Goal: Task Accomplishment & Management: Use online tool/utility

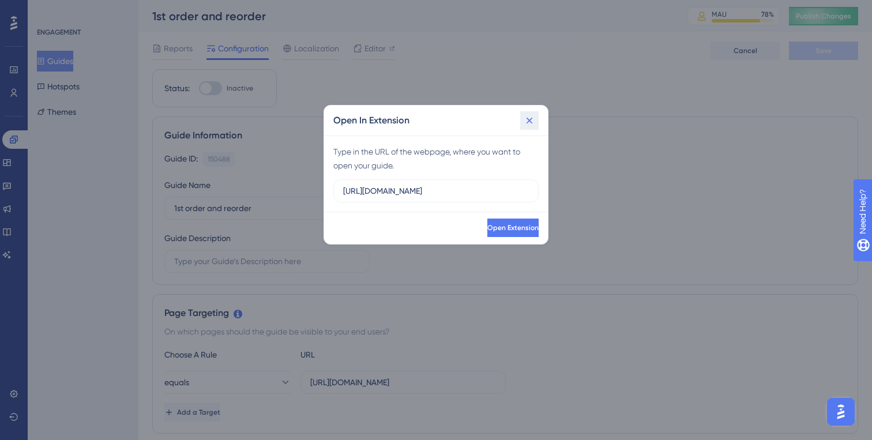
click at [528, 117] on icon at bounding box center [530, 121] width 12 height 12
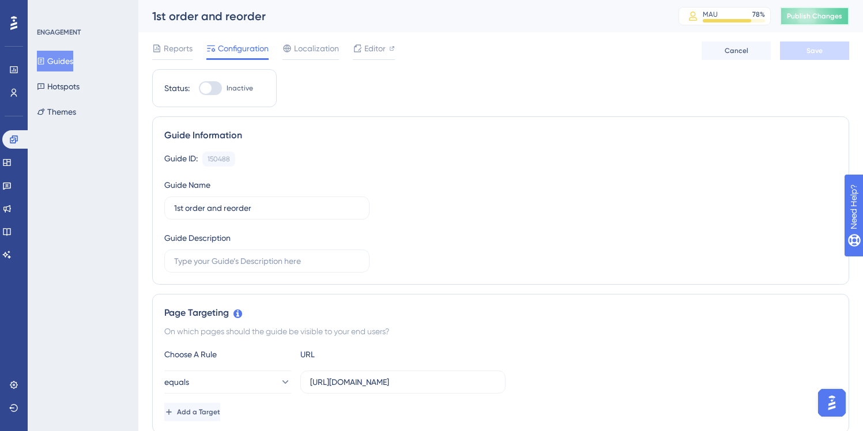
click at [836, 16] on span "Publish Changes" at bounding box center [814, 16] width 55 height 9
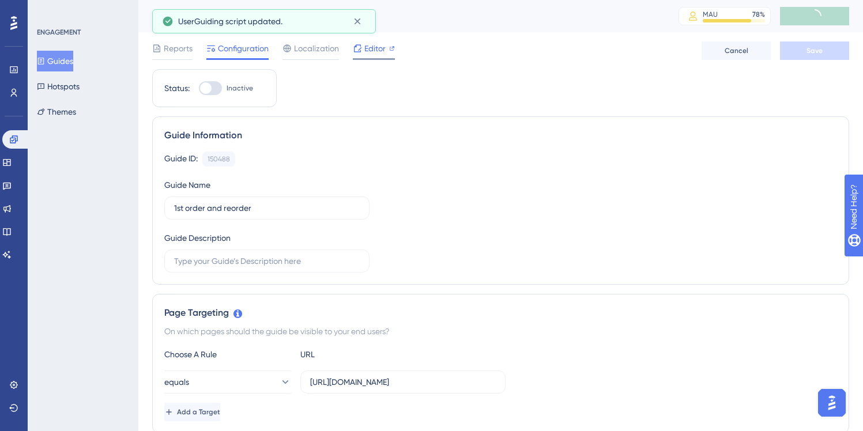
click at [374, 52] on span "Editor" at bounding box center [374, 49] width 21 height 14
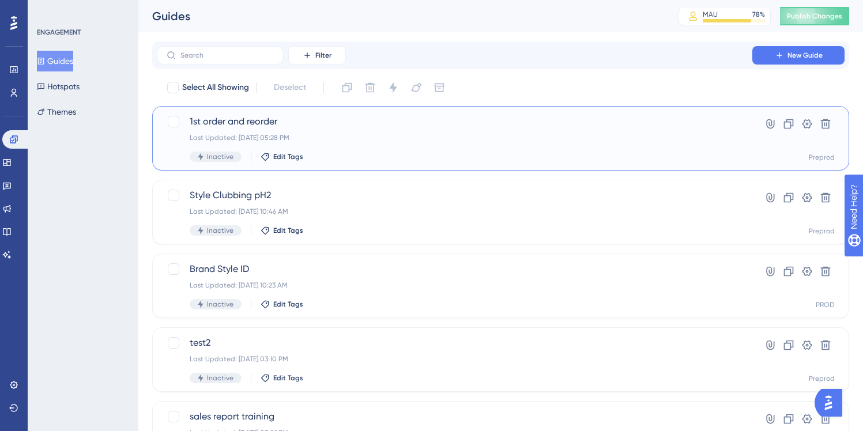
click at [505, 136] on div "Last Updated: Aug 22 2025, 05:28 PM" at bounding box center [455, 137] width 530 height 9
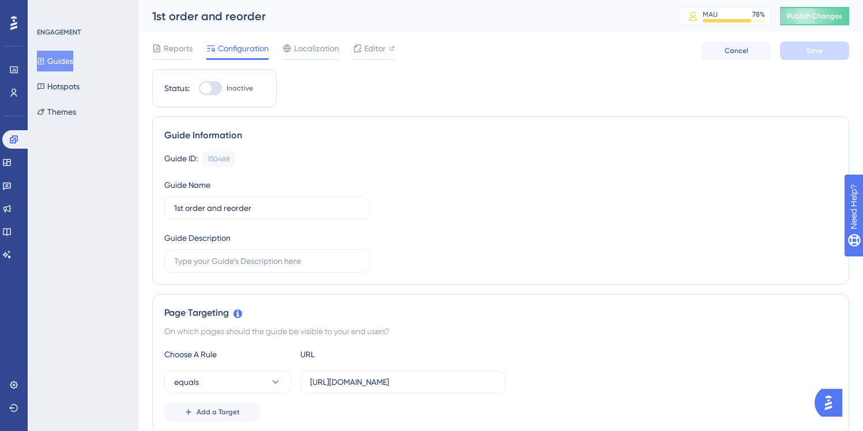
click at [211, 91] on div at bounding box center [210, 88] width 23 height 14
click at [199, 89] on input "Inactive" at bounding box center [198, 88] width 1 height 1
checkbox input "true"
click at [807, 44] on button "Save" at bounding box center [814, 51] width 69 height 18
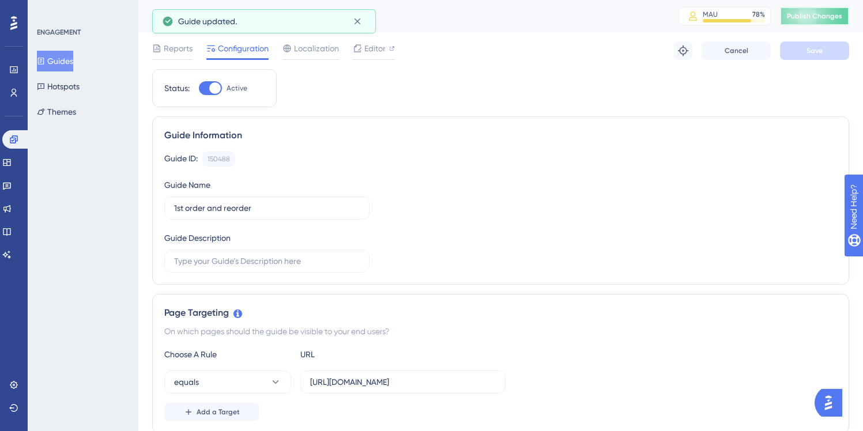
click at [825, 21] on button "Publish Changes" at bounding box center [814, 16] width 69 height 18
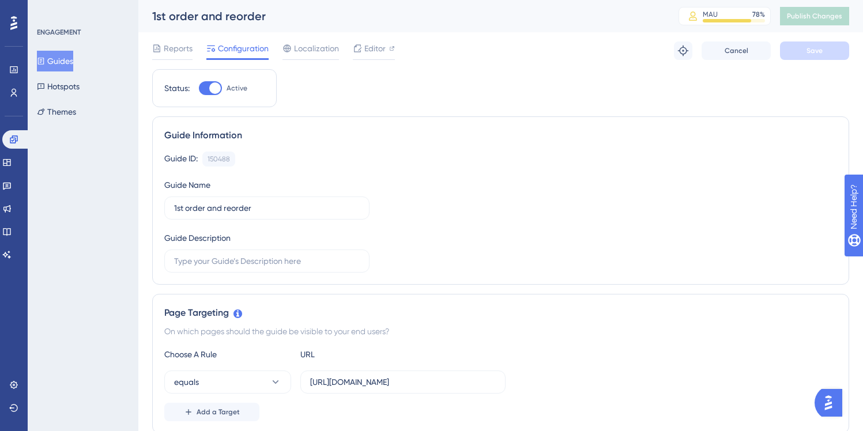
click at [67, 62] on button "Guides" at bounding box center [55, 61] width 36 height 21
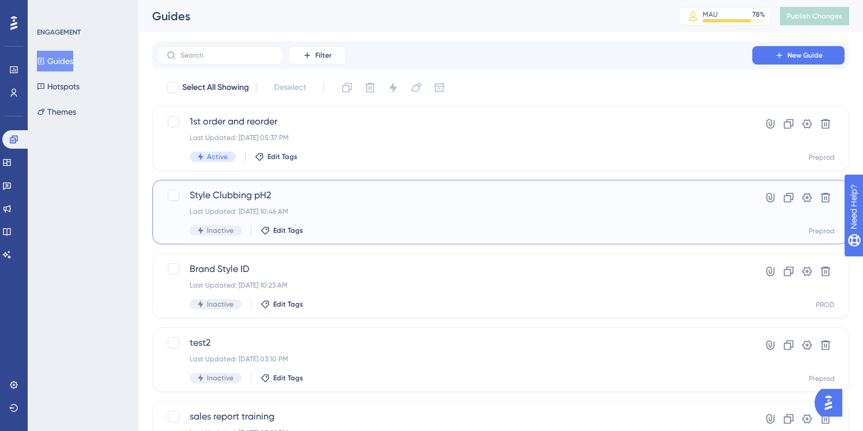
click at [249, 194] on span "Style Clubbing pH2" at bounding box center [455, 196] width 530 height 14
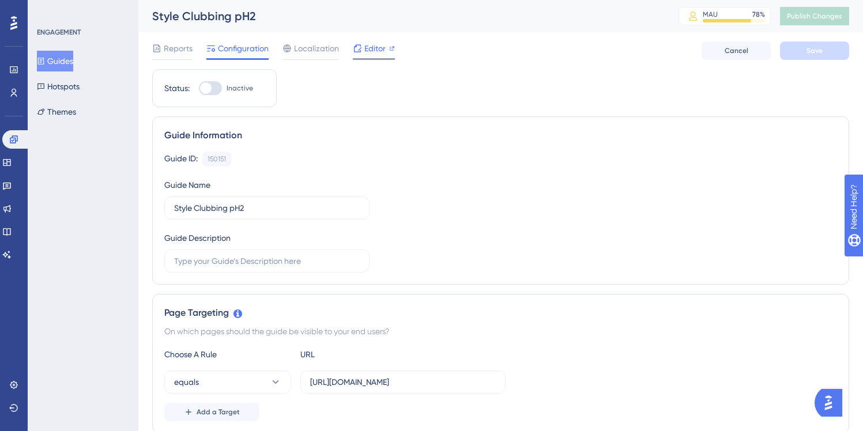
click at [369, 49] on span "Editor" at bounding box center [374, 49] width 21 height 14
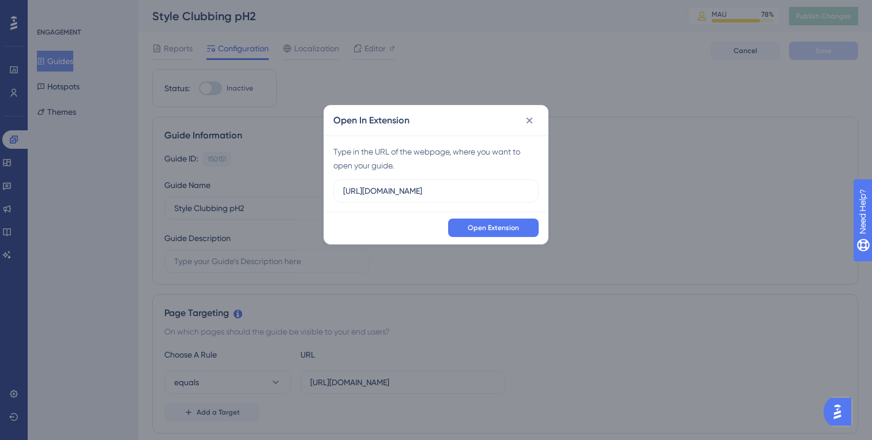
click at [524, 130] on div "Open In Extension" at bounding box center [436, 121] width 224 height 30
click at [528, 123] on icon at bounding box center [530, 121] width 12 height 12
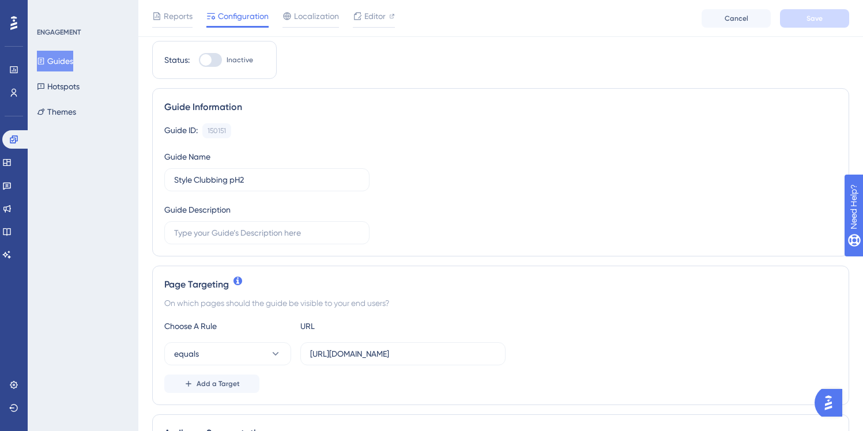
scroll to position [44, 0]
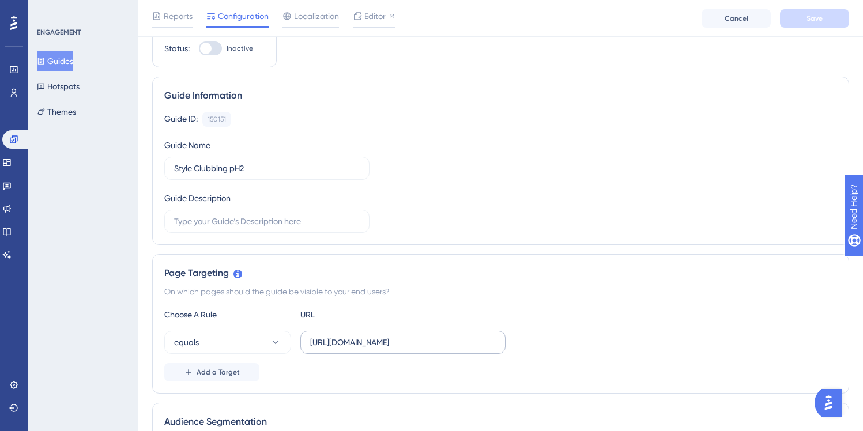
click at [364, 350] on label "https://preprod-marketplace.ounass.com/app/product-management/product-upload-up…" at bounding box center [402, 342] width 205 height 23
click at [364, 349] on input "https://preprod-marketplace.ounass.com/app/product-management/product-upload-up…" at bounding box center [403, 342] width 186 height 13
paste input "https://preprod-marketplace.ounass.com/app/product-management/product-upload-up…"
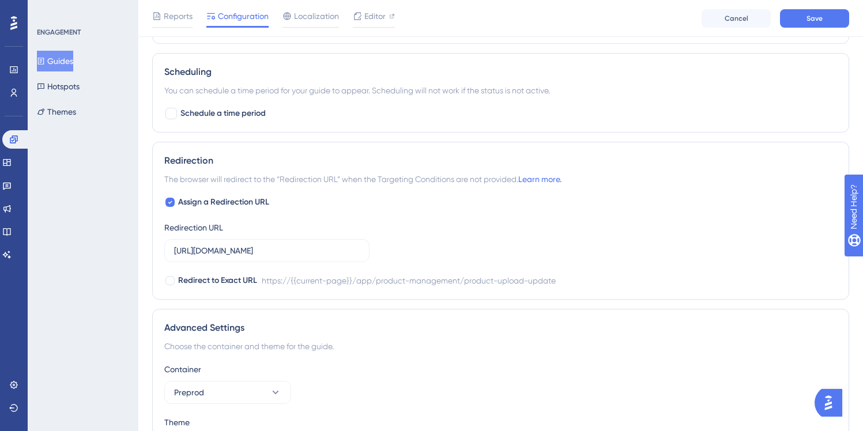
scroll to position [917, 0]
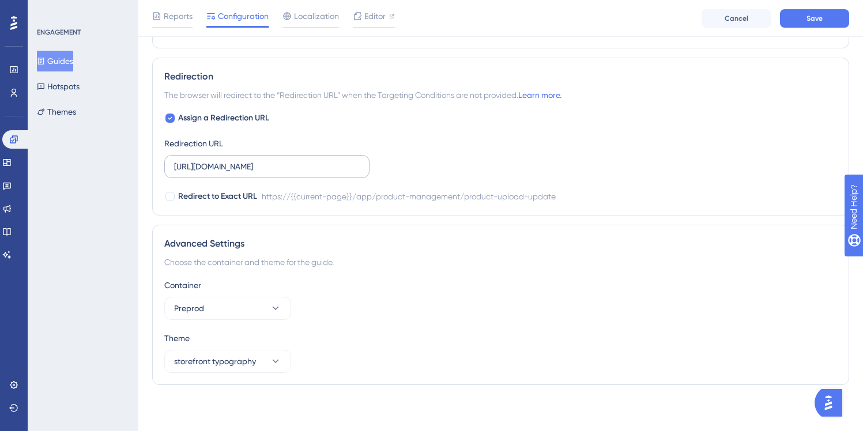
type input "https://preprod-marketplace.ounass.com/app/product-management/product-upload-up…"
click at [277, 171] on input "https://preprod-marketplace.ounass.com/app/product-management/product-upload-up…" at bounding box center [267, 166] width 186 height 13
click at [806, 17] on button "Save" at bounding box center [814, 18] width 69 height 18
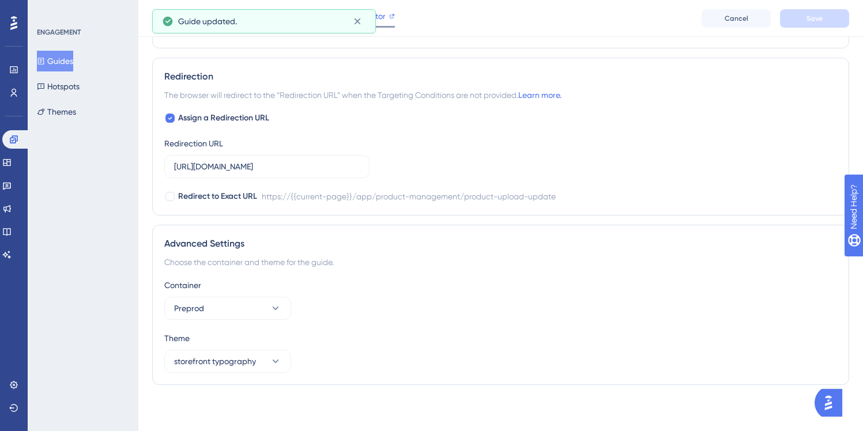
click at [381, 18] on span "Editor" at bounding box center [374, 16] width 21 height 14
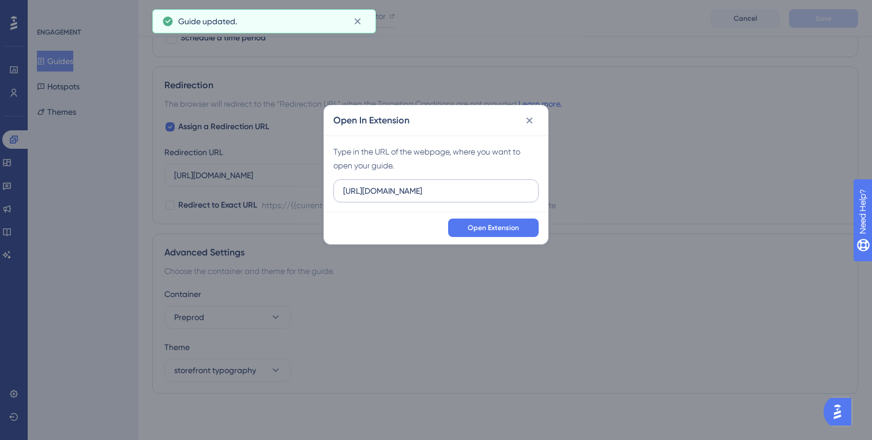
click at [507, 193] on input "https://preprod-marketplace.ounass.com" at bounding box center [436, 191] width 186 height 13
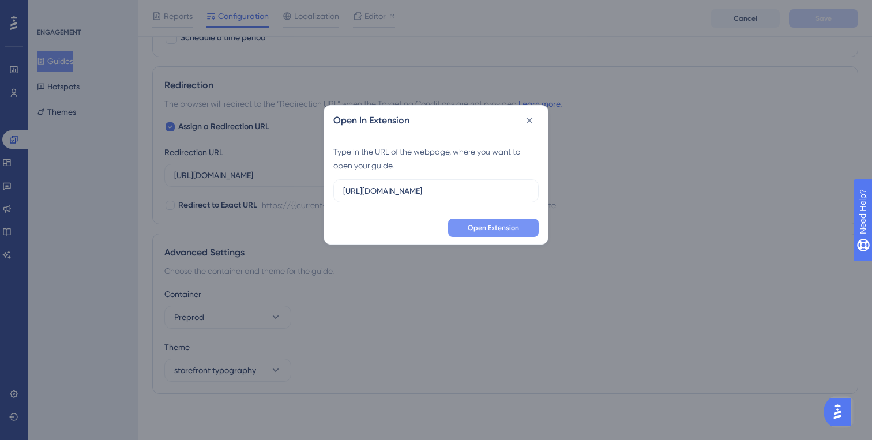
scroll to position [0, 174]
type input "https://preprod-marketplace.ounass.com/app/product-management/product-upload-up…"
click at [495, 229] on span "Open Extension" at bounding box center [493, 227] width 51 height 9
